Goal: Information Seeking & Learning: Learn about a topic

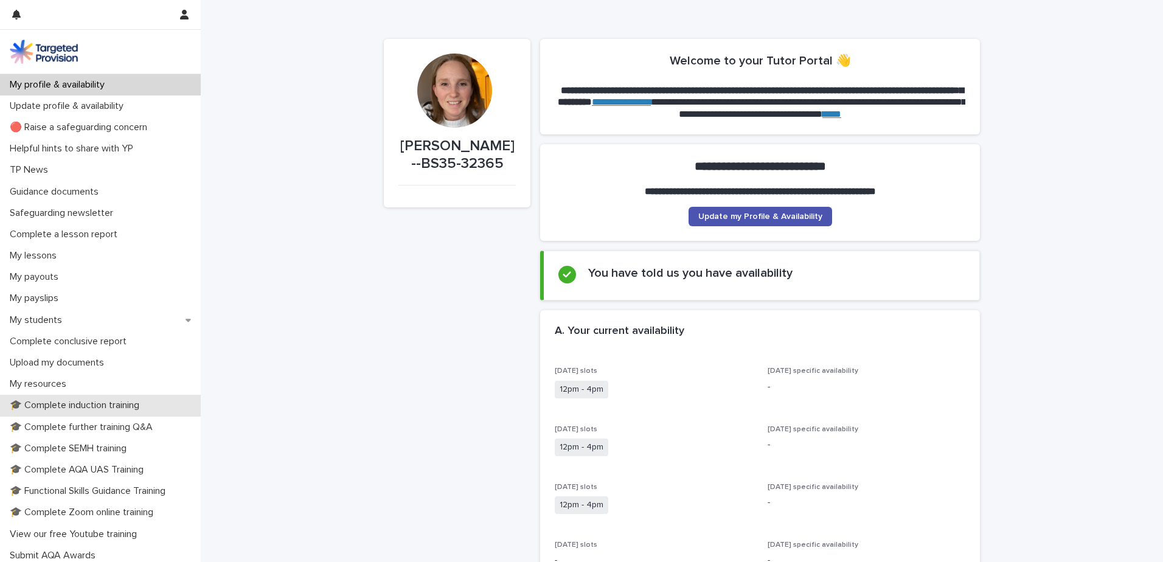
click at [116, 403] on p "🎓 Complete induction training" at bounding box center [77, 406] width 144 height 12
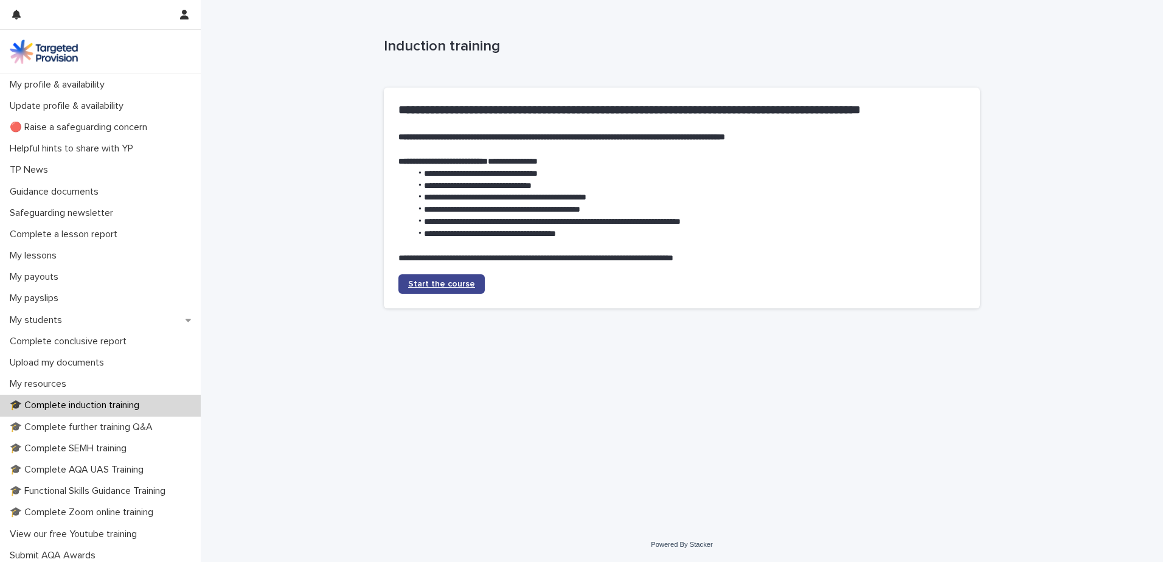
click at [455, 283] on span "Start the course" at bounding box center [441, 284] width 67 height 9
click at [105, 363] on p "Upload my documents" at bounding box center [59, 363] width 109 height 12
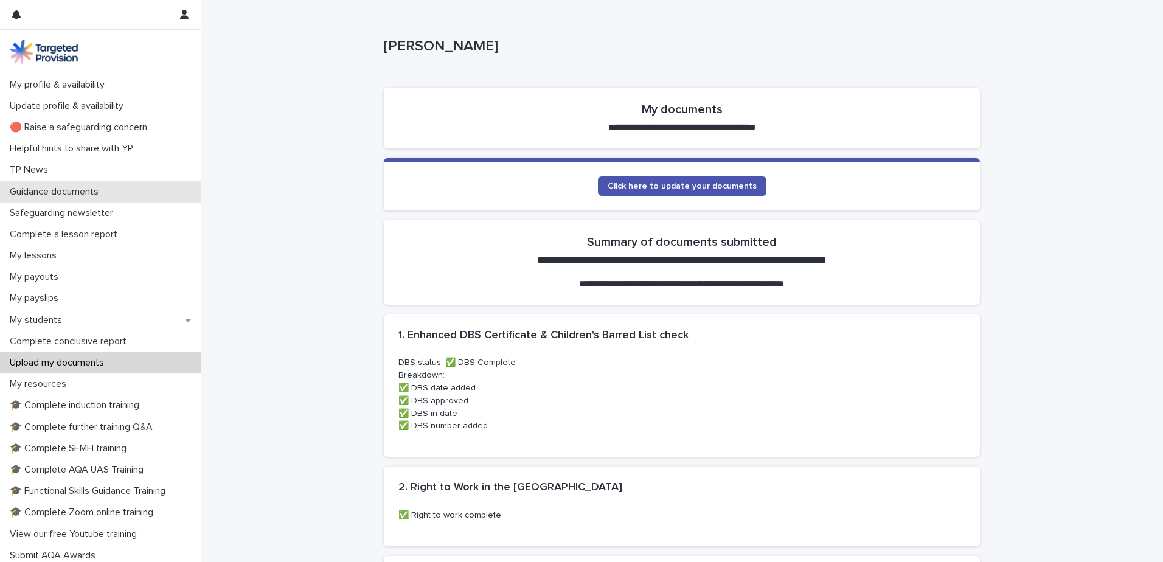
click at [99, 193] on p "Guidance documents" at bounding box center [56, 192] width 103 height 12
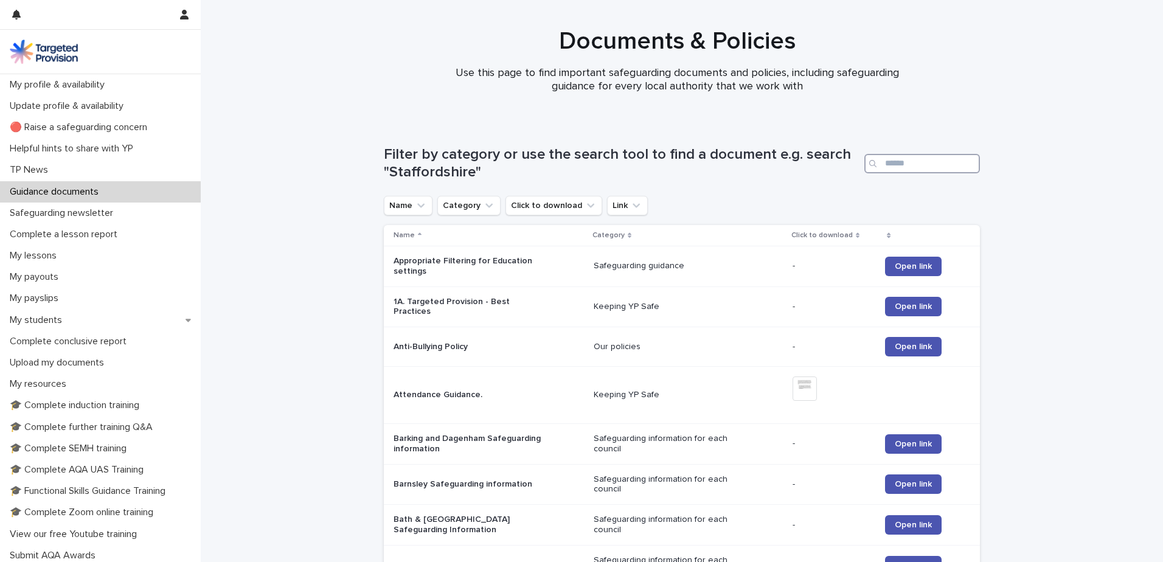
click at [896, 158] on input "Search" at bounding box center [922, 163] width 116 height 19
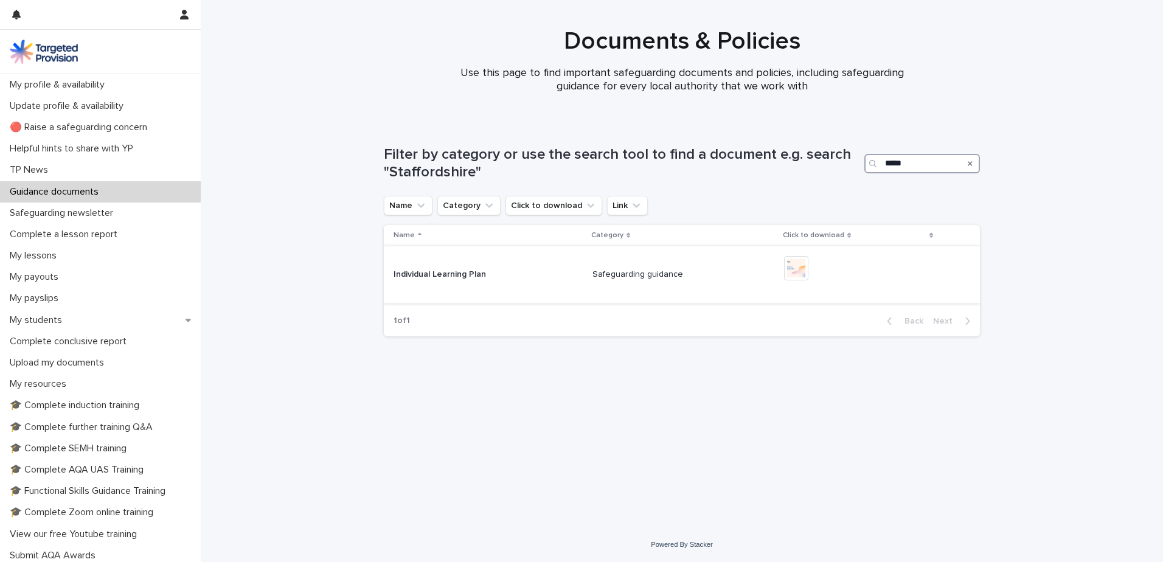
type input "*****"
click at [431, 272] on p "Individual Learning Plan" at bounding box center [470, 275] width 152 height 10
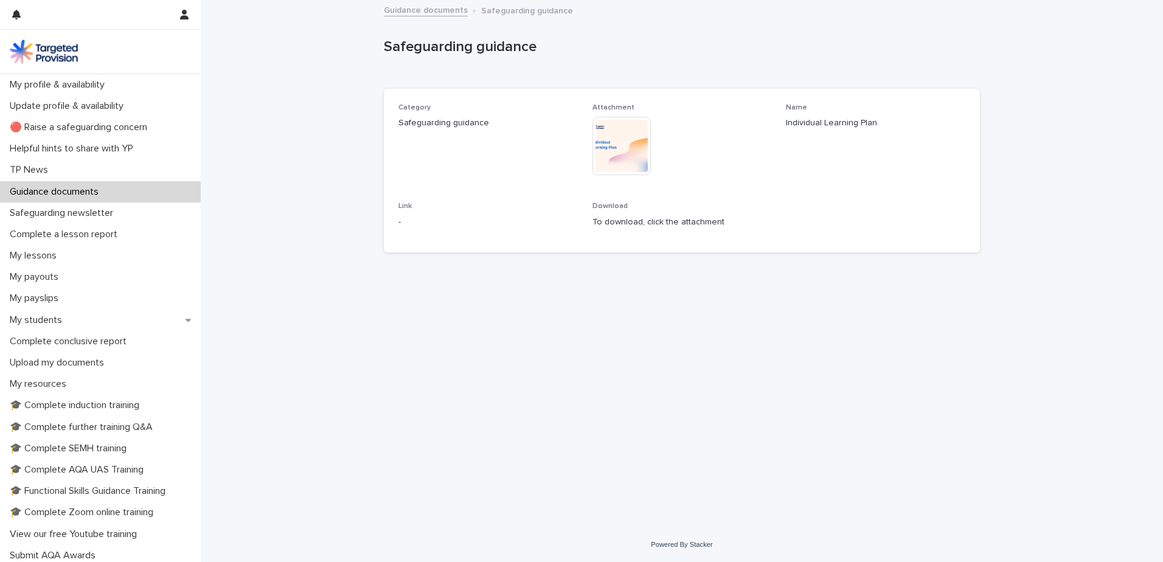
click at [606, 150] on img at bounding box center [622, 146] width 58 height 58
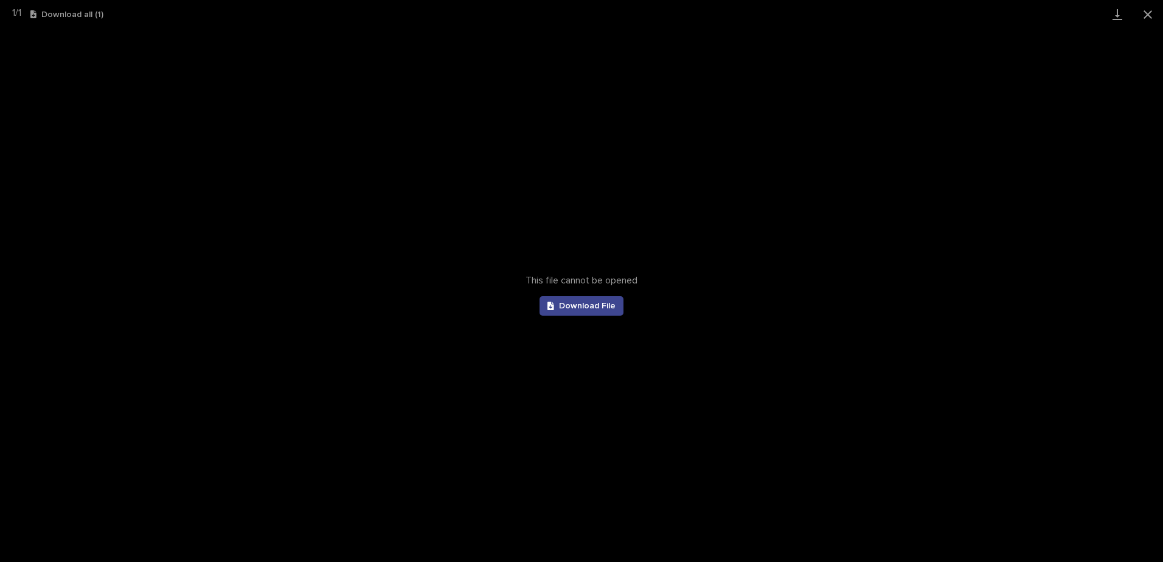
click at [590, 307] on span "Download File" at bounding box center [587, 306] width 57 height 9
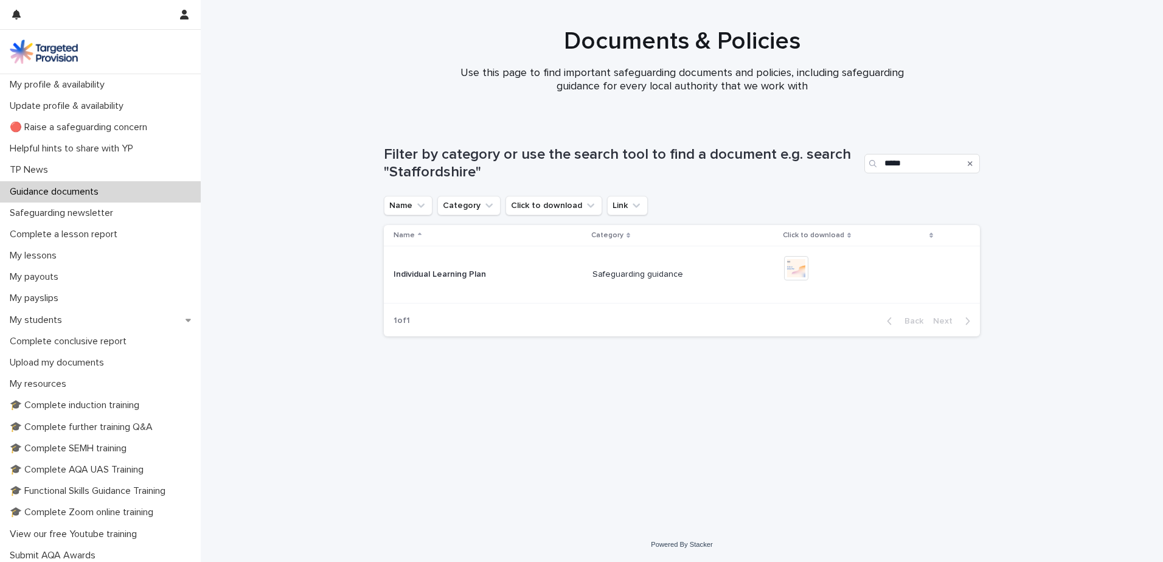
click at [974, 163] on div "Search" at bounding box center [970, 163] width 19 height 19
click at [973, 163] on div "Search" at bounding box center [970, 163] width 19 height 19
click at [971, 162] on icon "Search" at bounding box center [970, 163] width 5 height 5
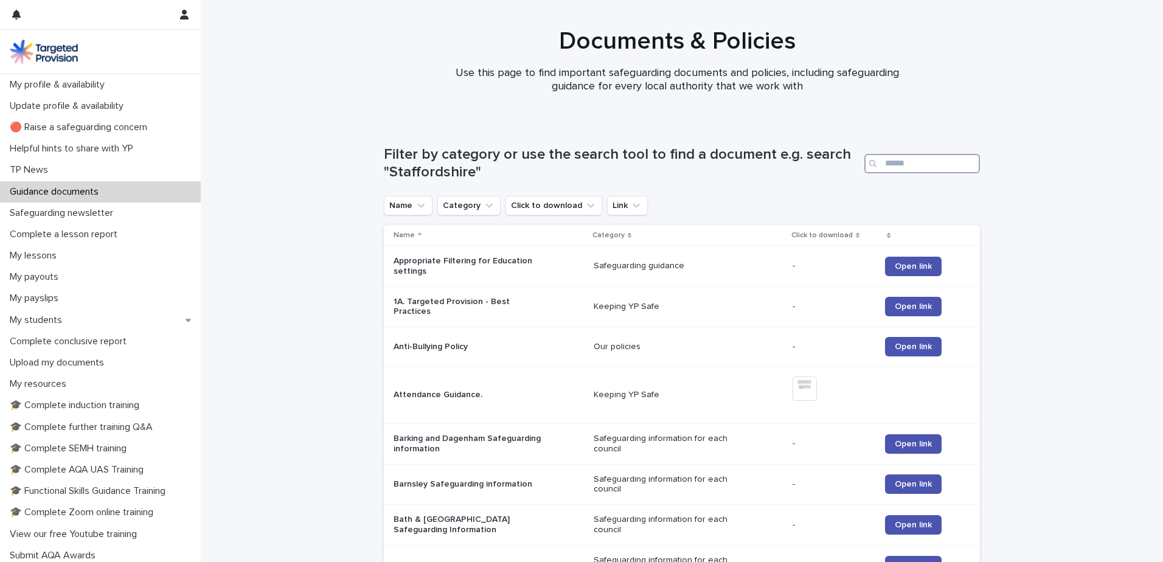
click at [918, 164] on input "Search" at bounding box center [922, 163] width 116 height 19
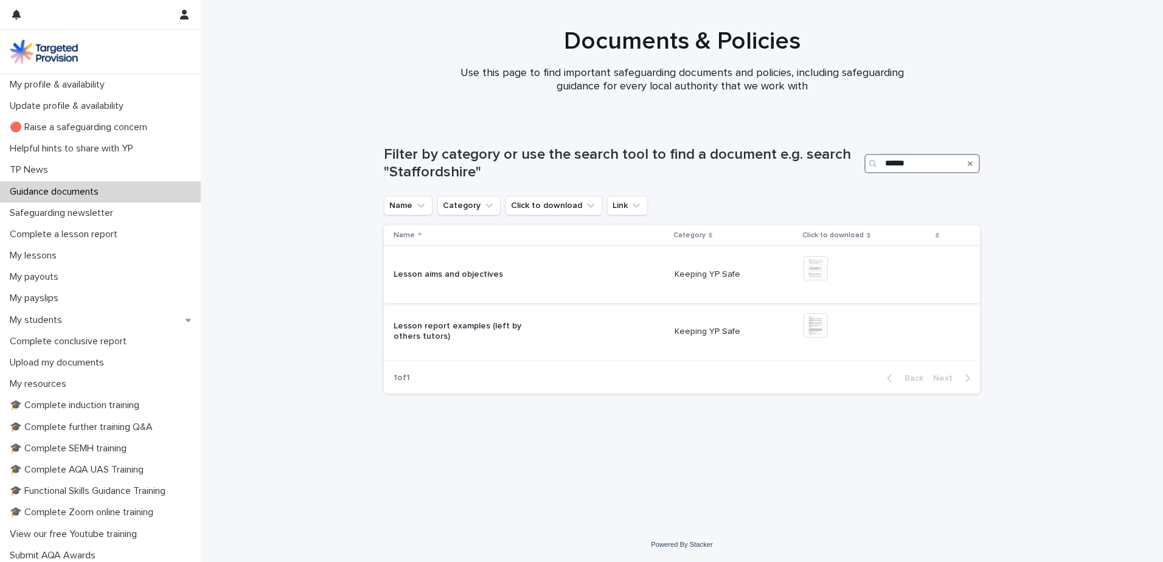
type input "******"
click at [824, 265] on img at bounding box center [816, 268] width 24 height 24
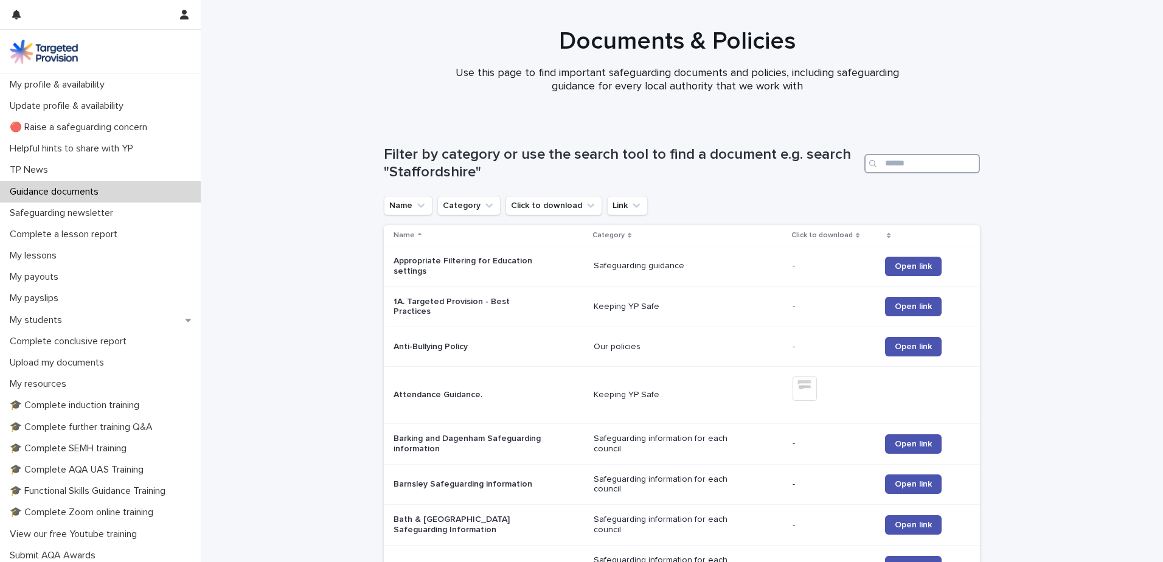
click at [912, 167] on input "Search" at bounding box center [922, 163] width 116 height 19
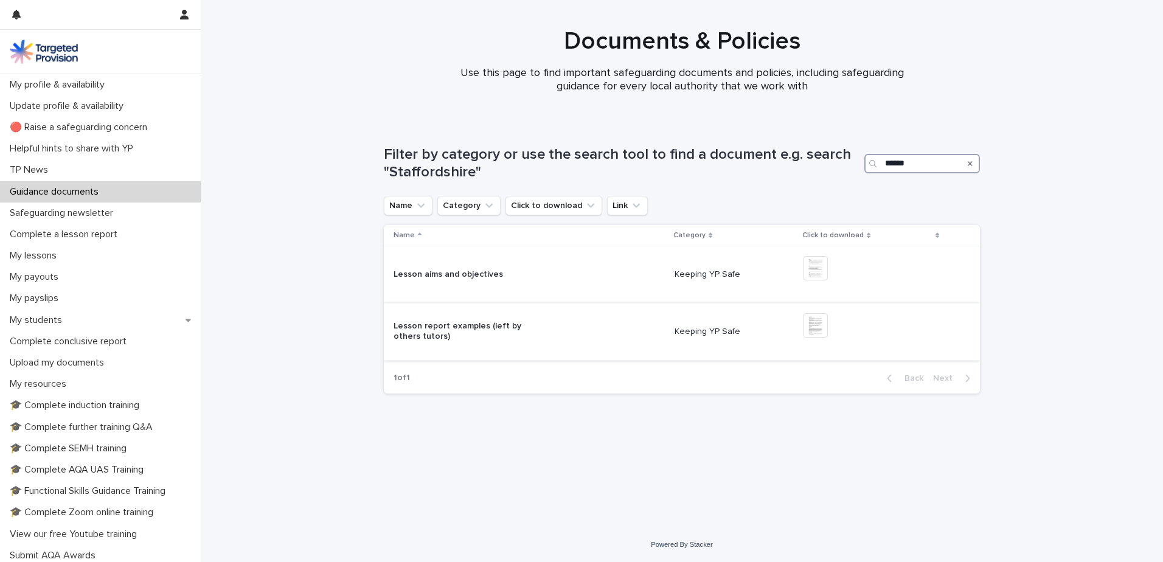
type input "******"
click at [498, 329] on p "Lesson report examples (left by others tutors)" at bounding box center [470, 331] width 152 height 21
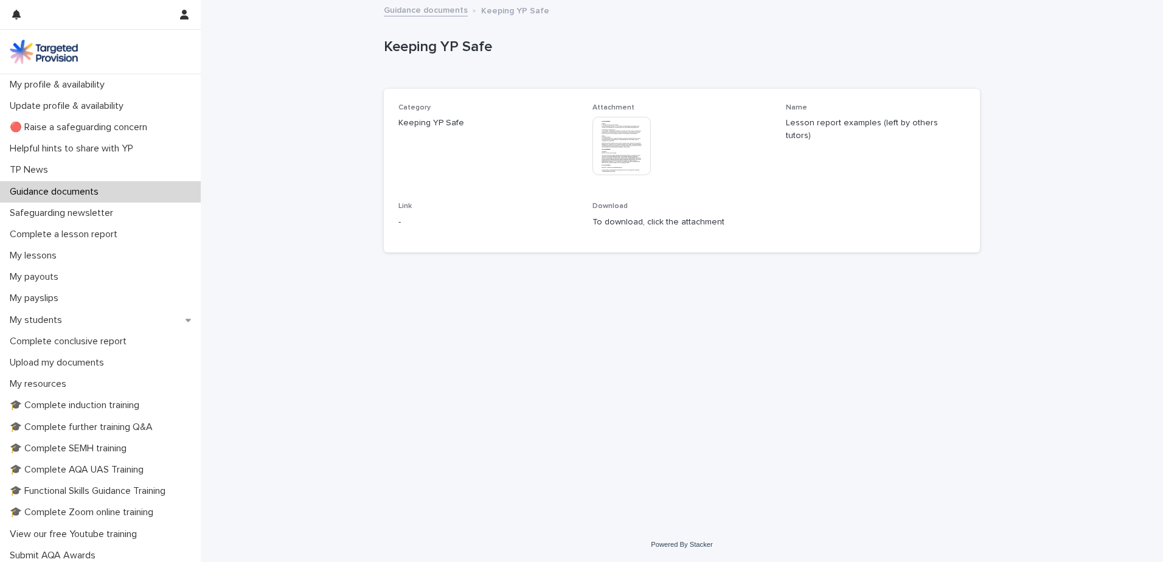
click at [629, 160] on img at bounding box center [622, 146] width 58 height 58
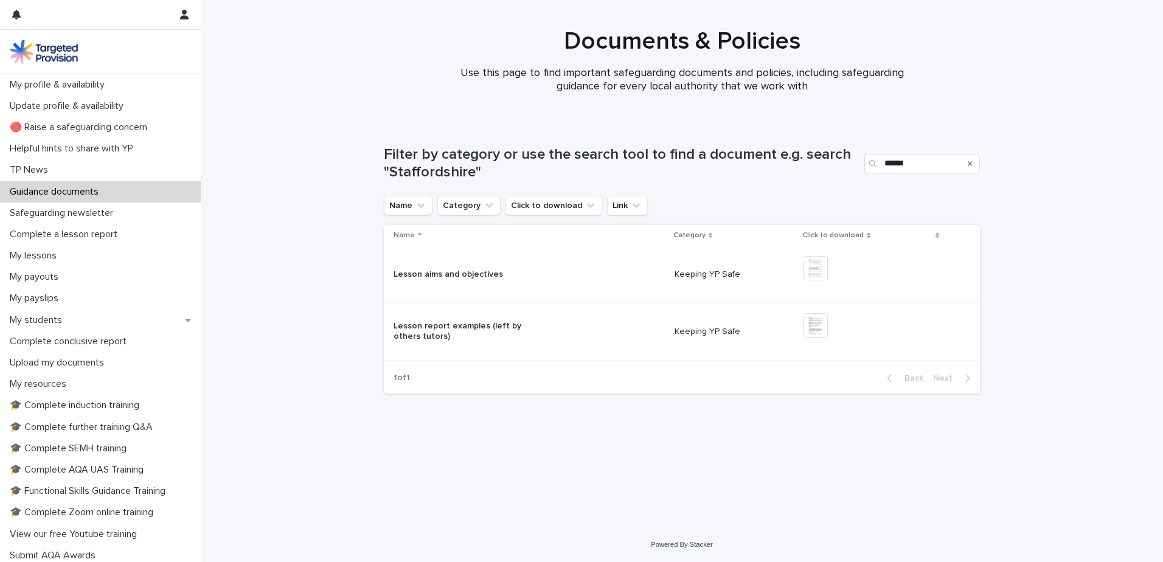
click at [971, 160] on icon "Search" at bounding box center [970, 163] width 5 height 7
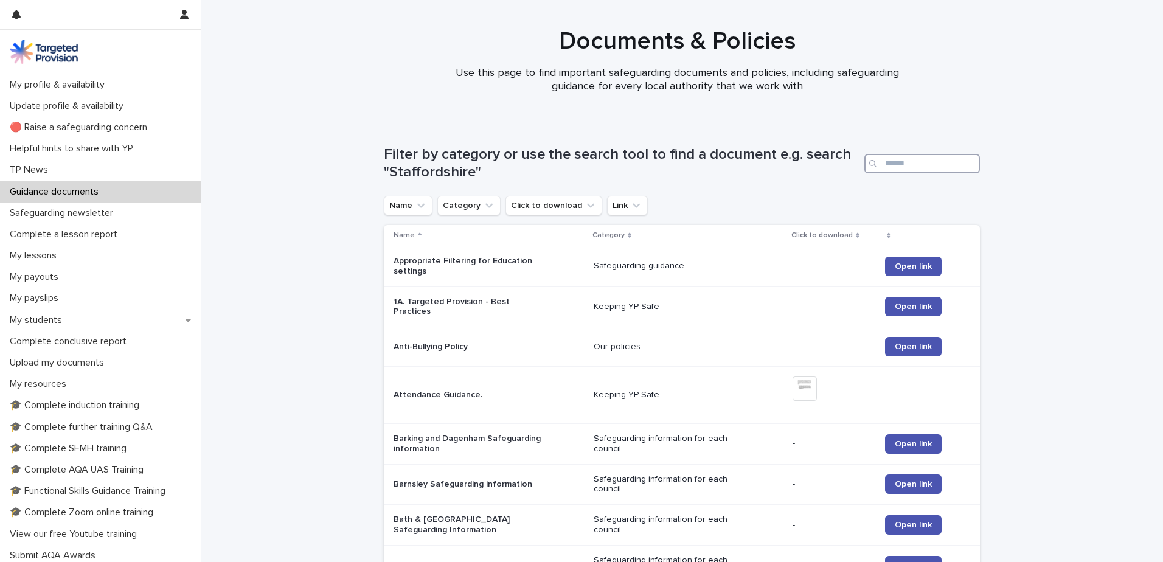
click at [897, 166] on input "Search" at bounding box center [922, 163] width 116 height 19
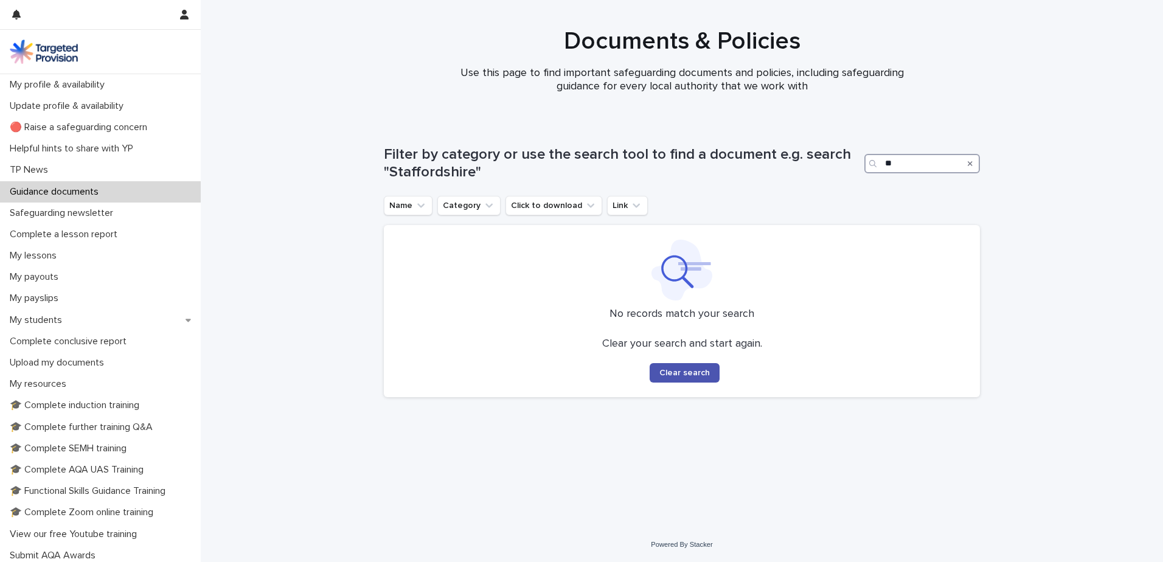
type input "*"
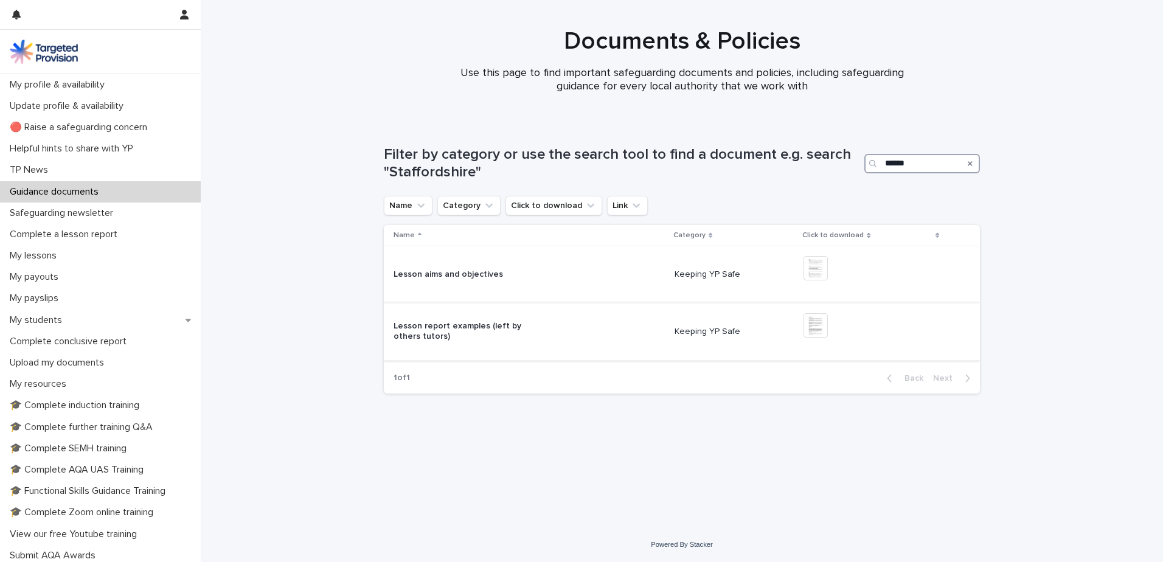
type input "******"
click at [815, 328] on img at bounding box center [816, 325] width 24 height 24
